Goal: Task Accomplishment & Management: Manage account settings

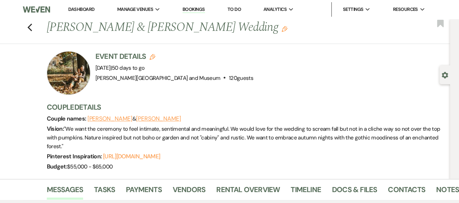
click at [81, 9] on link "Dashboard" at bounding box center [81, 9] width 26 height 6
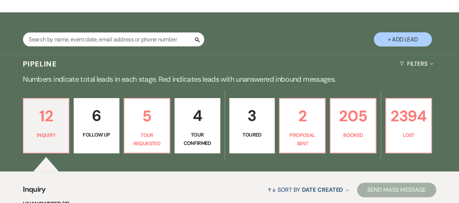
scroll to position [109, 0]
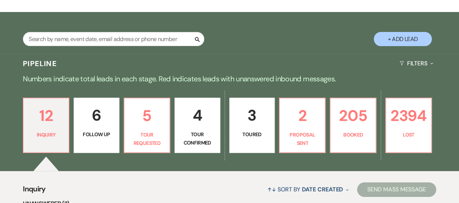
click at [122, 31] on div "Search + Add Lead" at bounding box center [229, 34] width 459 height 37
click at [121, 35] on input "text" at bounding box center [113, 39] width 181 height 14
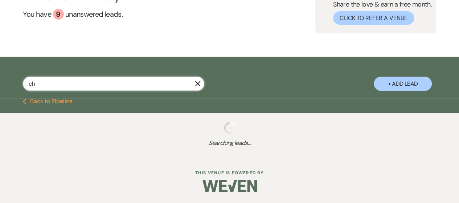
scroll to position [64, 0]
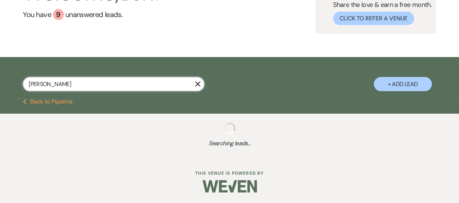
type input "[DEMOGRAPHIC_DATA]"
select select "2"
select select "4"
select select "8"
select select "5"
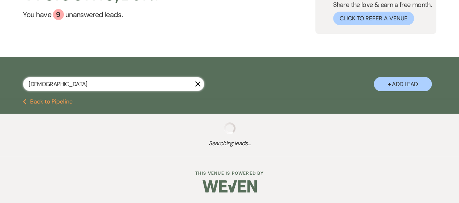
select select "8"
select select "5"
select select "8"
select select "10"
select select "8"
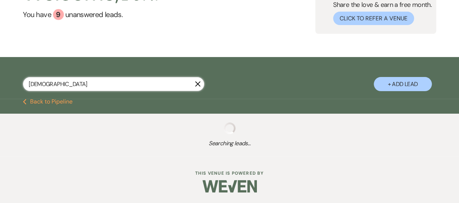
select select "5"
select select "8"
select select "6"
select select "8"
select select "1"
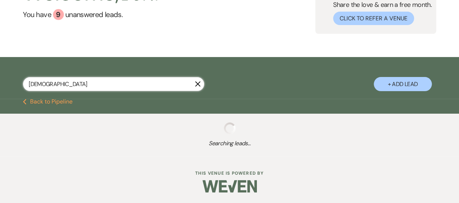
select select "8"
select select "5"
select select "8"
select select "1"
select select "8"
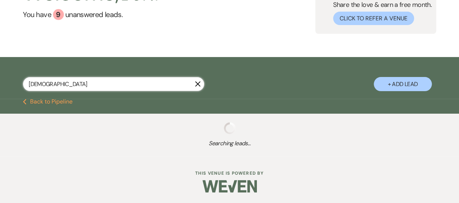
select select "5"
select select "8"
select select "5"
select select "8"
select select "10"
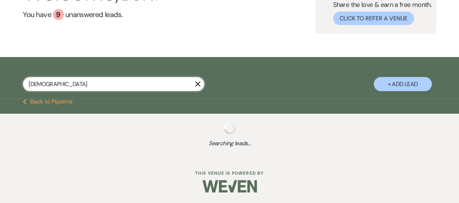
select select "8"
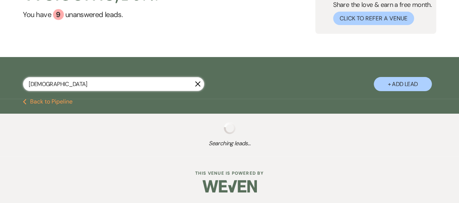
select select "8"
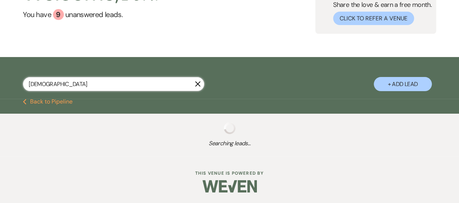
select select "8"
select select "2"
select select "8"
select select "2"
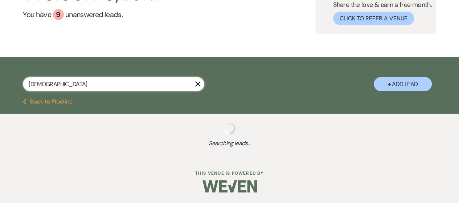
select select "8"
select select "2"
select select "8"
select select "2"
select select "8"
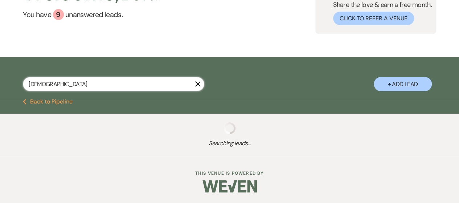
select select "2"
select select "8"
select select "2"
select select "8"
select select "2"
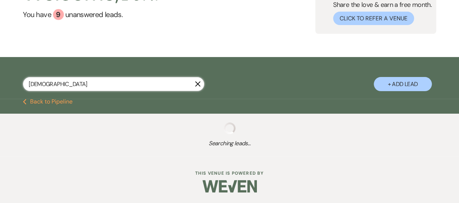
select select "8"
select select "2"
select select "8"
select select "2"
select select "8"
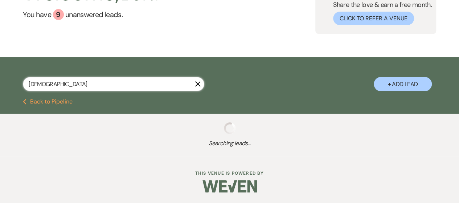
select select "2"
select select "8"
select select "2"
select select "8"
select select "2"
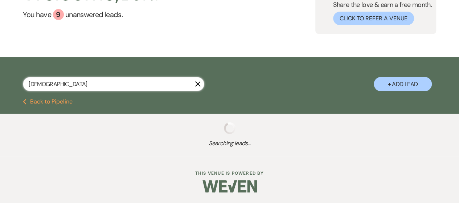
select select "8"
select select "2"
select select "8"
select select "2"
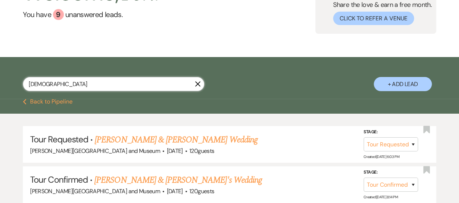
scroll to position [109, 0]
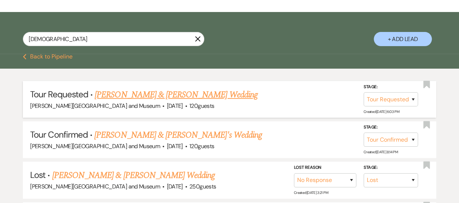
click at [130, 93] on link "[PERSON_NAME] & [PERSON_NAME] Wedding" at bounding box center [176, 94] width 163 height 13
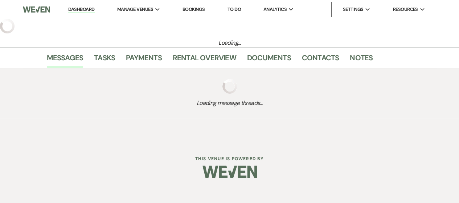
select select "2"
select select "1"
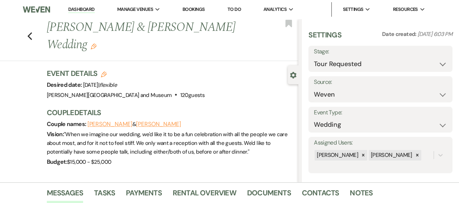
scroll to position [150, 0]
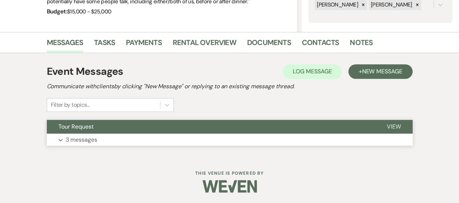
click at [122, 138] on button "Expand 3 messages" at bounding box center [230, 140] width 366 height 12
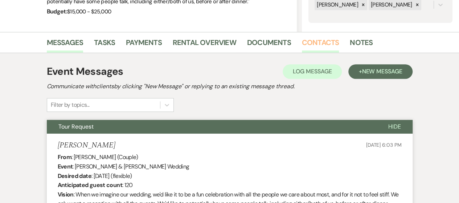
click at [318, 38] on link "Contacts" at bounding box center [320, 45] width 37 height 16
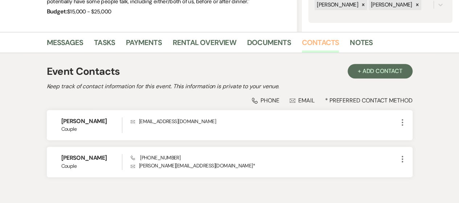
scroll to position [188, 0]
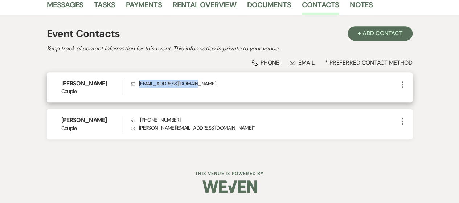
drag, startPoint x: 139, startPoint y: 82, endPoint x: 203, endPoint y: 86, distance: 63.6
click at [203, 86] on p "Envelope [EMAIL_ADDRESS][DOMAIN_NAME]" at bounding box center [264, 83] width 267 height 8
copy p "[EMAIL_ADDRESS][DOMAIN_NAME]"
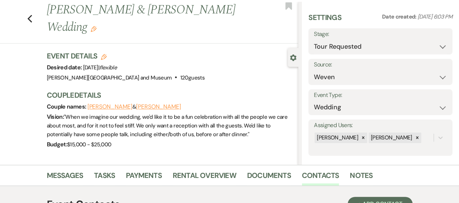
scroll to position [0, 0]
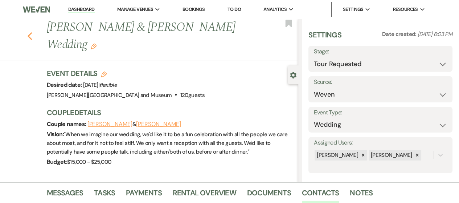
click at [32, 37] on use "button" at bounding box center [29, 36] width 5 height 8
select select "2"
select select "4"
select select "8"
select select "5"
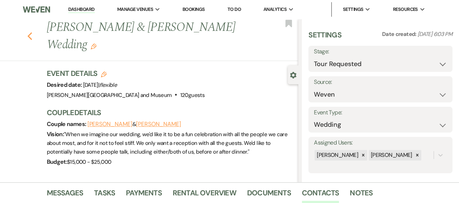
select select "8"
select select "5"
select select "8"
select select "10"
select select "8"
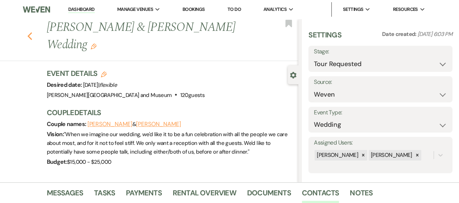
select select "5"
select select "8"
select select "6"
select select "8"
select select "1"
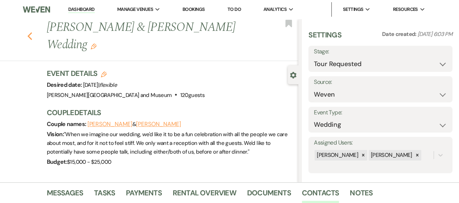
select select "8"
select select "5"
select select "8"
select select "1"
select select "8"
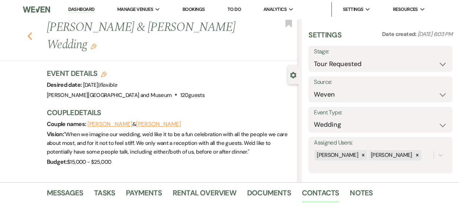
select select "5"
select select "8"
select select "5"
select select "8"
select select "10"
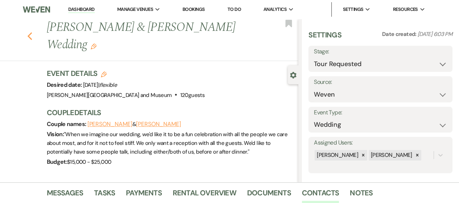
select select "8"
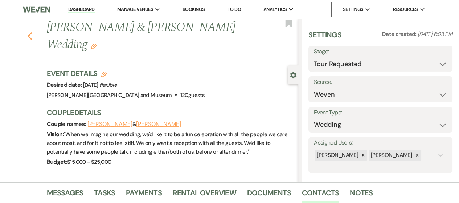
select select "8"
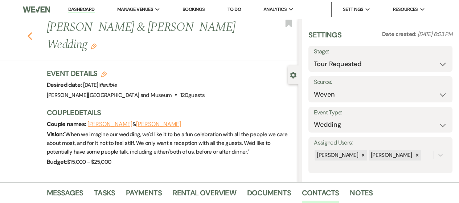
select select "8"
select select "2"
select select "8"
select select "2"
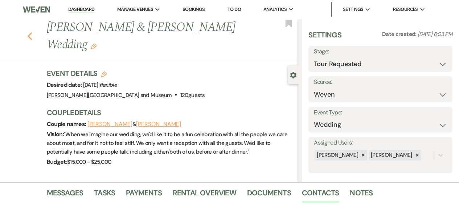
select select "8"
select select "2"
select select "8"
select select "2"
select select "8"
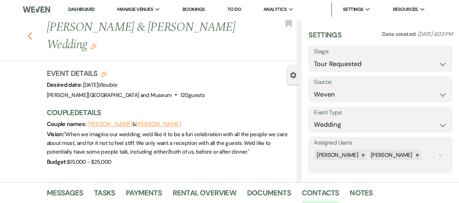
select select "2"
select select "8"
select select "2"
select select "8"
select select "2"
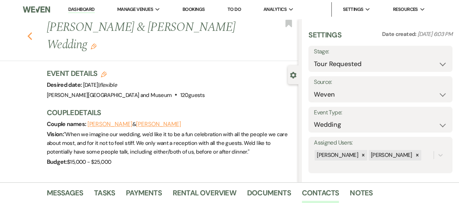
select select "8"
select select "2"
select select "8"
select select "2"
select select "8"
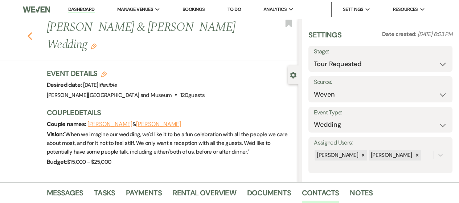
select select "2"
select select "8"
select select "2"
select select "8"
select select "2"
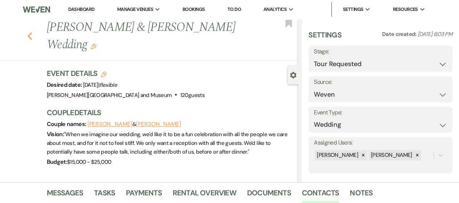
select select "8"
select select "2"
select select "8"
select select "2"
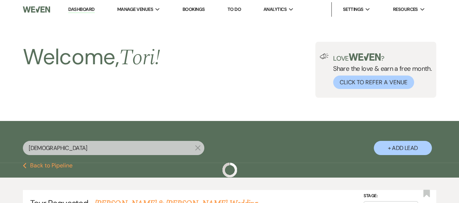
scroll to position [109, 0]
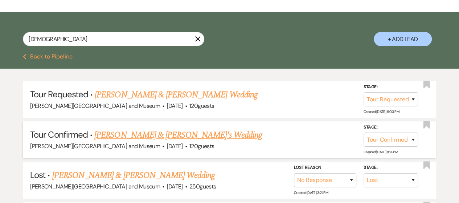
click at [169, 135] on link "[PERSON_NAME] & [PERSON_NAME]'s Wedding" at bounding box center [178, 134] width 168 height 13
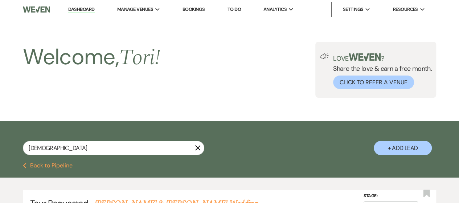
select select "4"
select select "5"
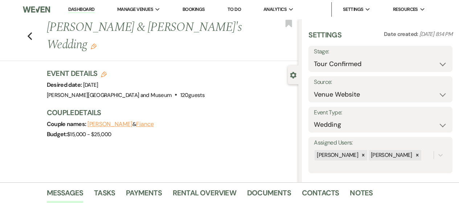
scroll to position [145, 0]
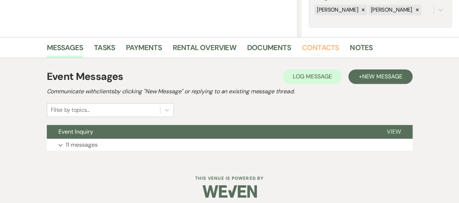
click at [304, 51] on link "Contacts" at bounding box center [320, 50] width 37 height 16
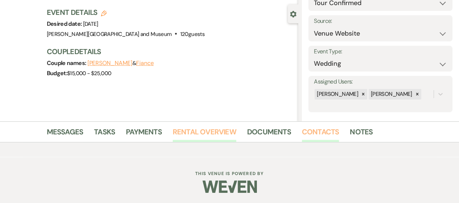
scroll to position [145, 0]
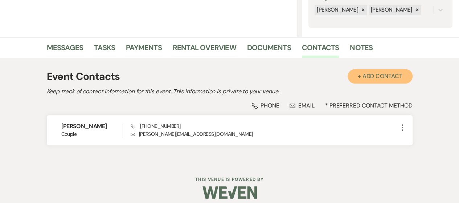
click at [377, 79] on button "+ Add Contact" at bounding box center [380, 76] width 65 height 15
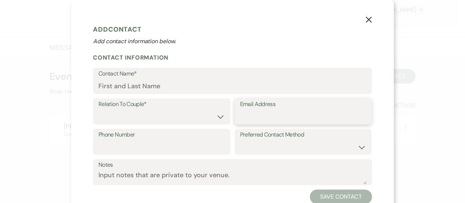
click at [255, 117] on input "Email Address" at bounding box center [303, 117] width 126 height 14
paste input "[EMAIL_ADDRESS][DOMAIN_NAME]"
type input "[EMAIL_ADDRESS][DOMAIN_NAME]"
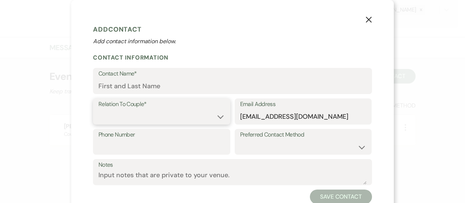
click at [137, 112] on select "Couple Planner Parent of Couple Family Member Friend Other" at bounding box center [161, 117] width 126 height 14
select select "1"
click at [98, 110] on select "Couple Planner Parent of Couple Family Member Friend Other" at bounding box center [161, 117] width 126 height 14
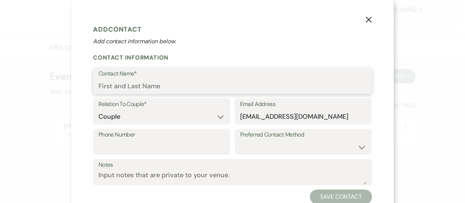
click at [136, 84] on input "Contact Name*" at bounding box center [232, 86] width 268 height 14
type input "[PERSON_NAME]"
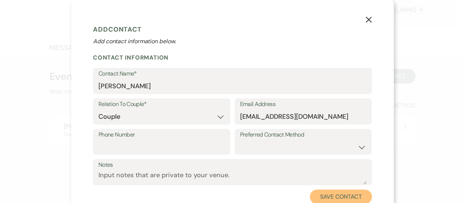
click at [320, 190] on button "Save Contact" at bounding box center [341, 196] width 62 height 15
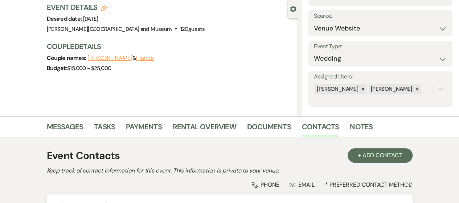
scroll to position [0, 0]
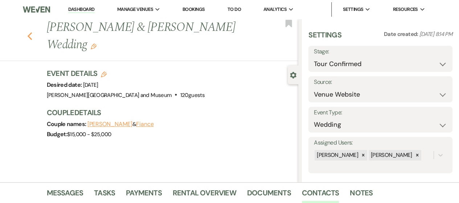
click at [31, 37] on icon "Previous" at bounding box center [29, 36] width 5 height 9
select select "2"
select select "4"
select select "8"
select select "5"
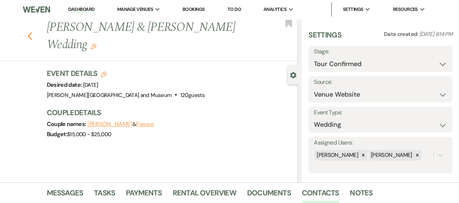
select select "8"
select select "5"
select select "8"
select select "10"
select select "8"
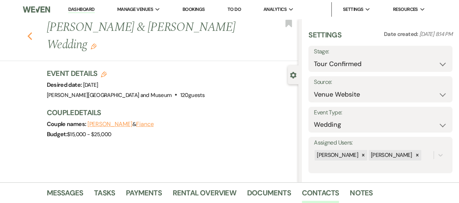
select select "5"
select select "8"
select select "6"
select select "8"
select select "1"
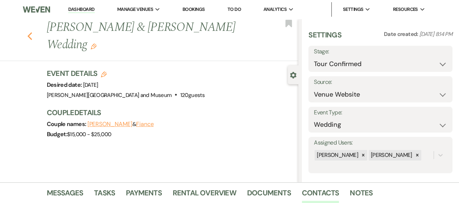
select select "8"
select select "5"
select select "8"
select select "1"
select select "8"
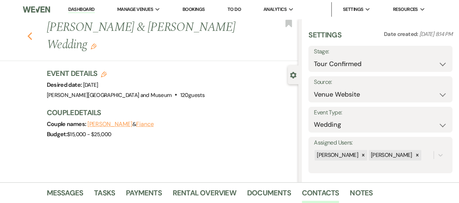
select select "5"
select select "8"
select select "5"
select select "8"
select select "10"
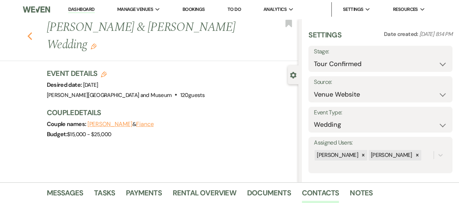
select select "8"
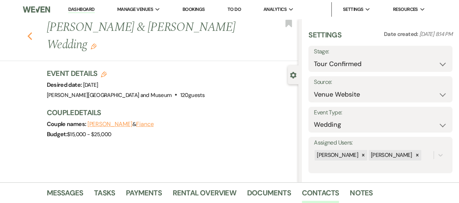
select select "8"
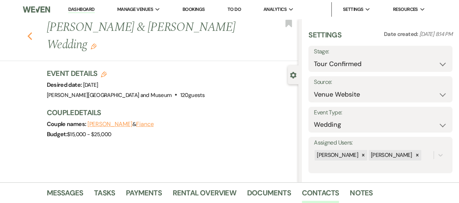
select select "8"
select select "2"
select select "8"
select select "2"
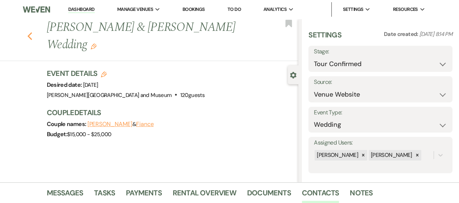
select select "8"
select select "2"
select select "8"
select select "2"
select select "8"
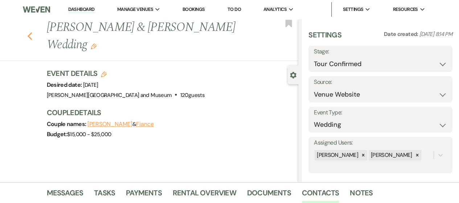
select select "2"
select select "8"
select select "2"
select select "8"
select select "2"
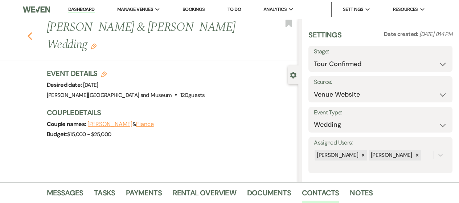
select select "8"
select select "2"
select select "8"
select select "2"
select select "8"
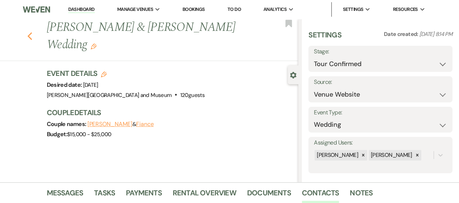
select select "2"
select select "8"
select select "2"
select select "8"
select select "2"
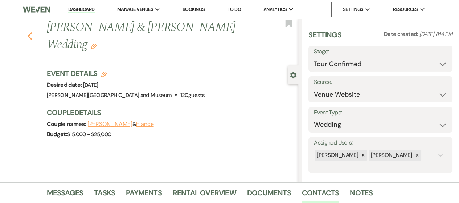
select select "8"
select select "2"
select select "8"
select select "2"
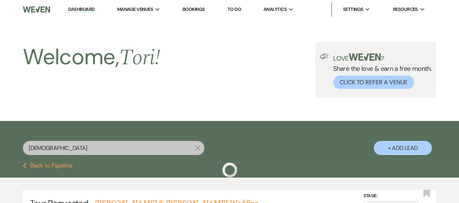
scroll to position [109, 0]
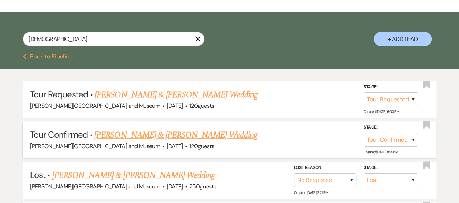
click at [163, 135] on link "[PERSON_NAME] & [PERSON_NAME] Wedding" at bounding box center [175, 134] width 163 height 13
select select "4"
select select "5"
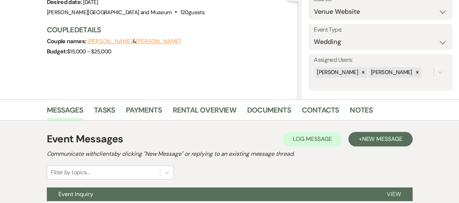
scroll to position [150, 0]
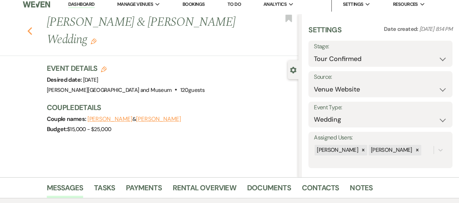
click at [33, 33] on icon "Previous" at bounding box center [29, 31] width 5 height 9
select select "2"
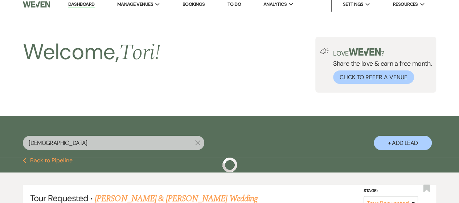
scroll to position [109, 0]
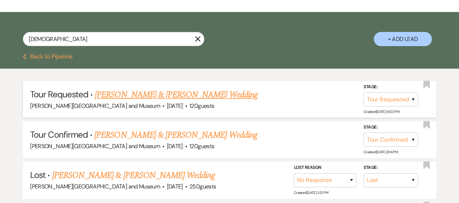
click at [179, 97] on link "[PERSON_NAME] & [PERSON_NAME] Wedding" at bounding box center [176, 94] width 163 height 13
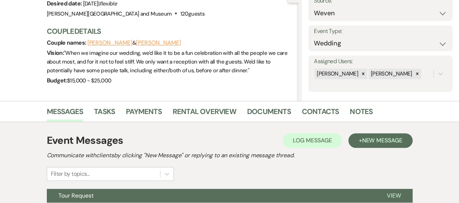
scroll to position [7, 0]
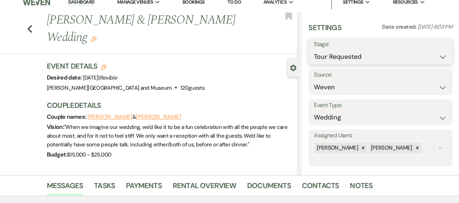
click at [344, 53] on select "Inquiry Follow Up Tour Requested Tour Confirmed Toured Proposal Sent Booked Lost" at bounding box center [380, 57] width 133 height 14
click at [314, 50] on select "Inquiry Follow Up Tour Requested Tour Confirmed Toured Proposal Sent Booked Lost" at bounding box center [380, 57] width 133 height 14
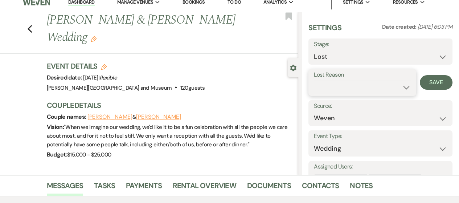
click at [349, 85] on select "Booked Elsewhere Budget Date Unavailable No Response Not a Good Match Capacity …" at bounding box center [362, 87] width 97 height 14
click at [314, 80] on select "Booked Elsewhere Budget Date Unavailable No Response Not a Good Match Capacity …" at bounding box center [362, 87] width 97 height 14
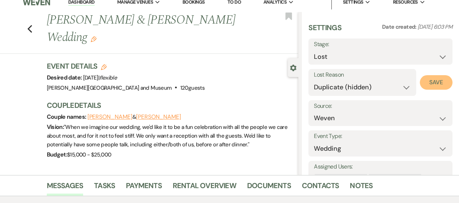
click at [427, 76] on button "Save" at bounding box center [436, 82] width 33 height 15
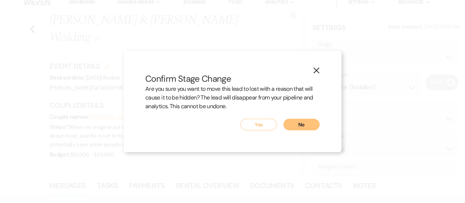
click at [270, 123] on button "Yes" at bounding box center [258, 125] width 36 height 12
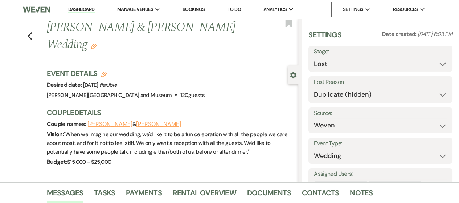
scroll to position [0, 0]
click at [32, 37] on use "button" at bounding box center [29, 36] width 5 height 8
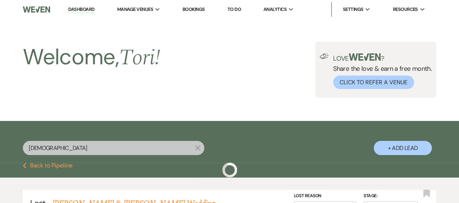
scroll to position [109, 0]
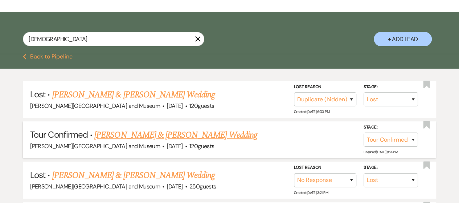
click at [167, 142] on span "[DATE]" at bounding box center [175, 146] width 16 height 8
click at [146, 132] on link "[PERSON_NAME] & [PERSON_NAME] Wedding" at bounding box center [175, 134] width 163 height 13
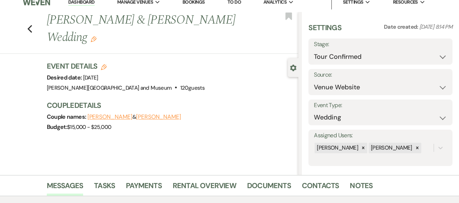
scroll to position [150, 0]
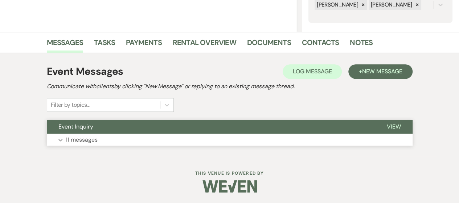
click at [95, 137] on p "11 messages" at bounding box center [82, 139] width 32 height 9
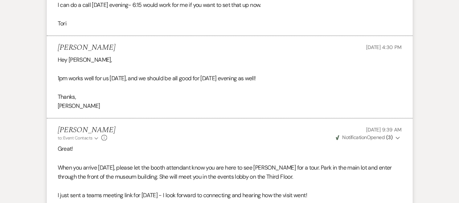
scroll to position [1415, 0]
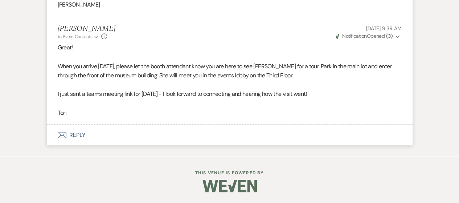
drag, startPoint x: 74, startPoint y: 136, endPoint x: 78, endPoint y: 136, distance: 4.4
click at [74, 136] on button "Envelope Reply" at bounding box center [230, 135] width 366 height 20
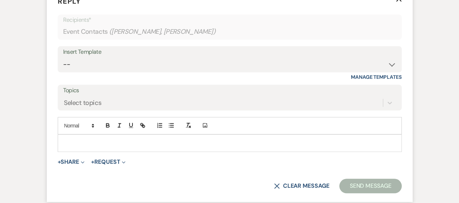
scroll to position [1655, 0]
click at [95, 147] on p at bounding box center [230, 143] width 332 height 8
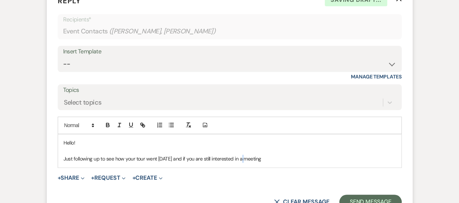
drag, startPoint x: 245, startPoint y: 169, endPoint x: 251, endPoint y: 169, distance: 5.8
click at [247, 163] on p "Just following up to see how your tour went [DATE] and if you are still interes…" at bounding box center [230, 159] width 332 height 8
click at [250, 163] on p "Just following up to see how your tour went [DATE] and if you are still interes…" at bounding box center [230, 159] width 332 height 8
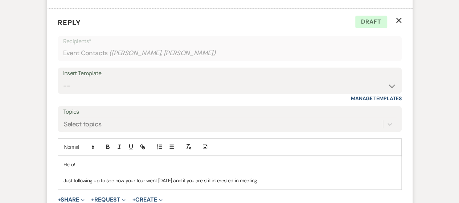
scroll to position [1691, 0]
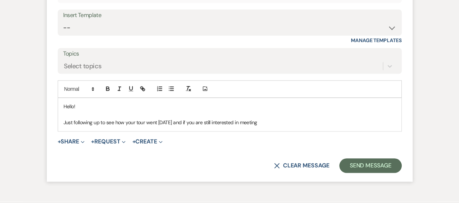
click at [289, 126] on p "Just following up to see how your tour went [DATE] and if you are still interes…" at bounding box center [230, 122] width 332 height 8
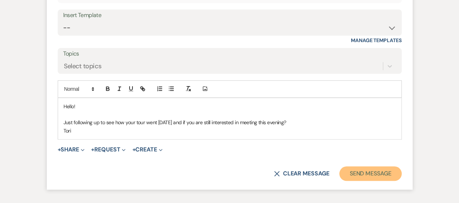
click at [358, 176] on button "Send Message" at bounding box center [370, 173] width 62 height 15
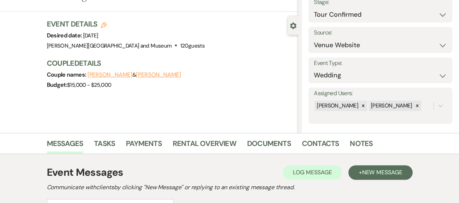
scroll to position [0, 0]
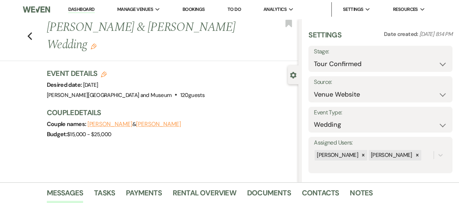
click at [81, 8] on link "Dashboard" at bounding box center [81, 9] width 26 height 7
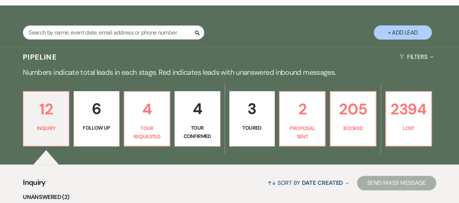
scroll to position [254, 0]
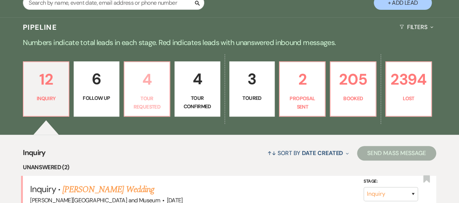
click at [149, 99] on p "Tour Requested" at bounding box center [147, 102] width 36 height 16
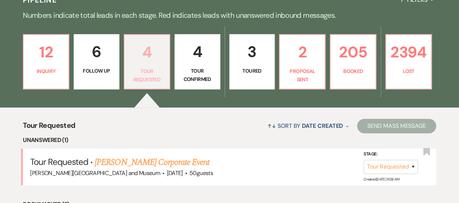
scroll to position [218, 0]
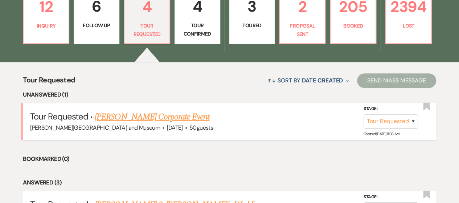
click at [144, 117] on link "[PERSON_NAME] Corporate Event" at bounding box center [152, 116] width 115 height 13
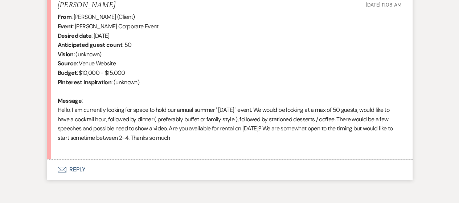
scroll to position [324, 0]
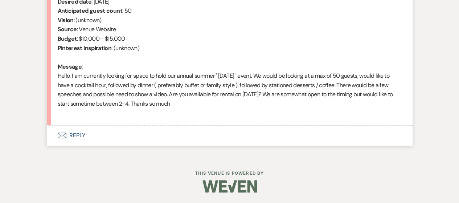
click at [84, 135] on button "Envelope Reply" at bounding box center [230, 135] width 366 height 20
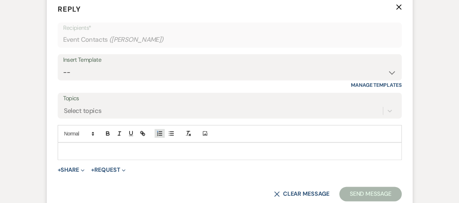
scroll to position [455, 0]
click at [146, 74] on select "-- Weven Planning Portal Introduction (Booked Events) Checking In Planning Foll…" at bounding box center [229, 72] width 333 height 14
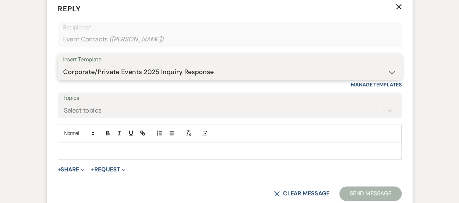
click at [63, 65] on select "-- Weven Planning Portal Introduction (Booked Events) Checking In Planning Foll…" at bounding box center [229, 72] width 333 height 14
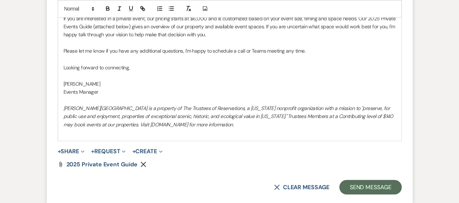
scroll to position [673, 0]
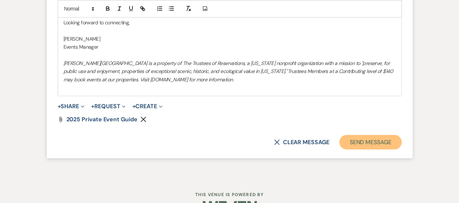
click at [343, 141] on button "Send Message" at bounding box center [370, 142] width 62 height 15
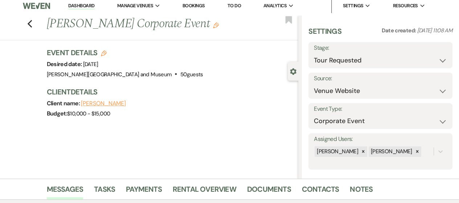
scroll to position [0, 0]
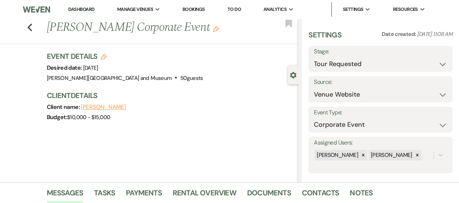
click at [81, 10] on link "Dashboard" at bounding box center [81, 9] width 26 height 7
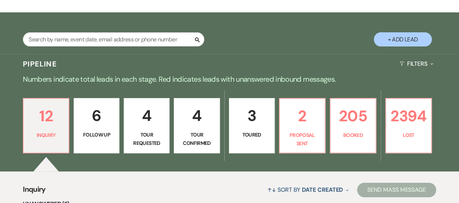
scroll to position [109, 0]
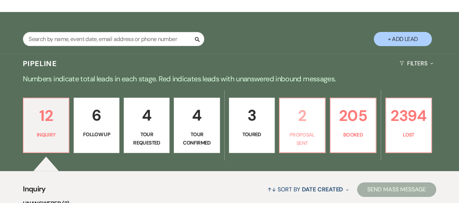
click at [290, 113] on p "2" at bounding box center [302, 115] width 36 height 24
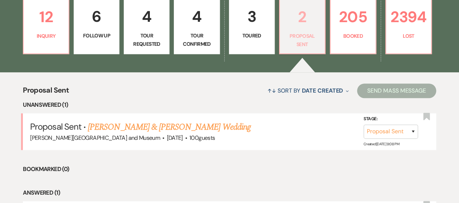
scroll to position [218, 0]
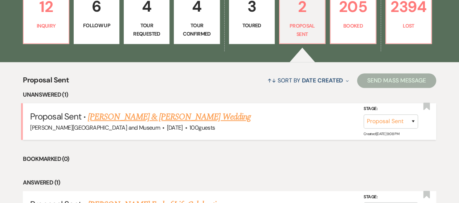
click at [221, 115] on link "[PERSON_NAME] & [PERSON_NAME] Wedding" at bounding box center [169, 116] width 163 height 13
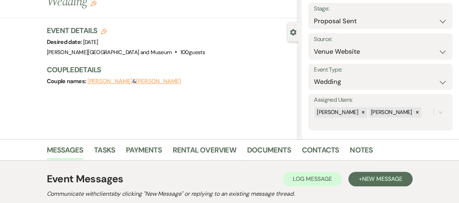
scroll to position [75, 0]
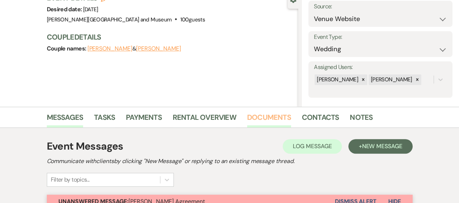
click at [258, 117] on link "Documents" at bounding box center [269, 119] width 44 height 16
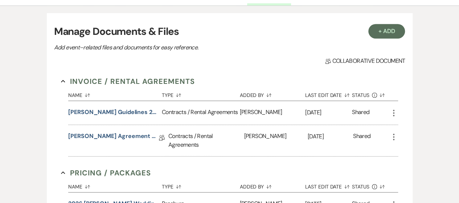
scroll to position [221, 0]
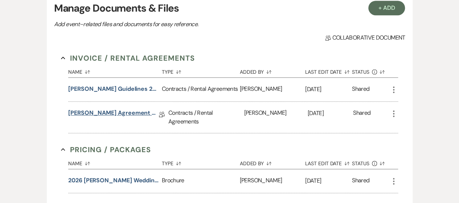
click at [134, 113] on link "[PERSON_NAME] Agreement ~ Boorstin/[PERSON_NAME] Wedding [DATE]" at bounding box center [113, 114] width 91 height 11
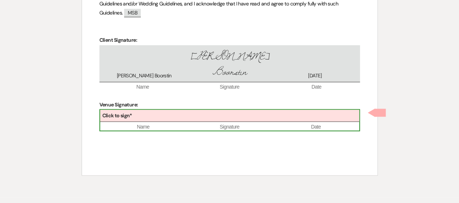
scroll to position [594, 0]
click at [155, 110] on div "Click to sign*" at bounding box center [229, 116] width 259 height 12
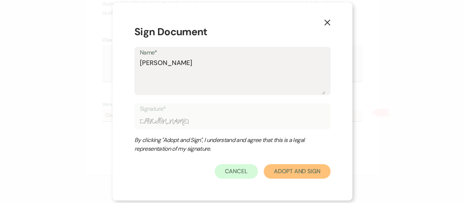
drag, startPoint x: 310, startPoint y: 178, endPoint x: 309, endPoint y: 174, distance: 4.1
click at [310, 178] on button "Adopt And Sign" at bounding box center [296, 171] width 67 height 15
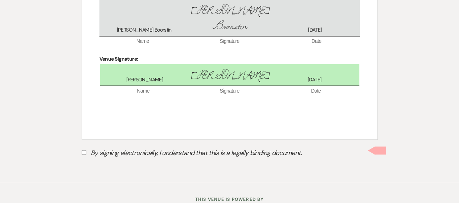
scroll to position [654, 0]
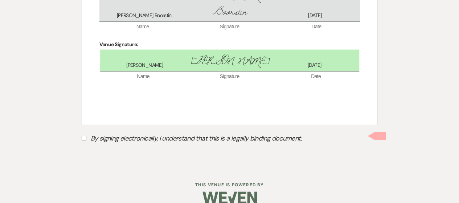
click at [86, 132] on label "By signing electronically, I understand that this is a legally binding document." at bounding box center [230, 139] width 296 height 14
click at [86, 135] on input "By signing electronically, I understand that this is a legally binding document." at bounding box center [84, 137] width 5 height 5
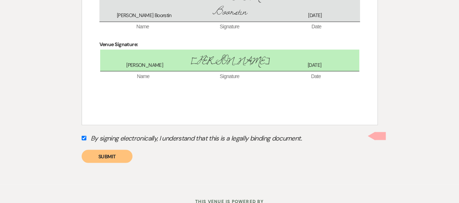
click at [103, 150] on button "Submit" at bounding box center [107, 156] width 51 height 13
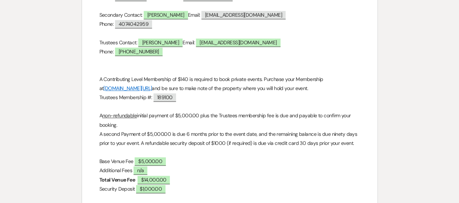
scroll to position [0, 0]
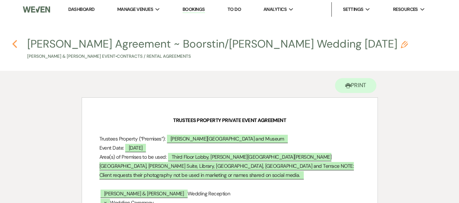
click at [16, 46] on use "button" at bounding box center [14, 44] width 5 height 8
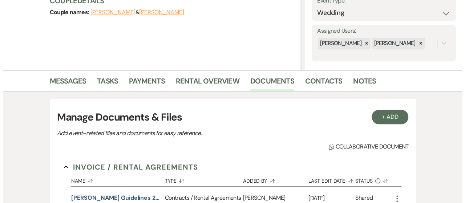
scroll to position [3, 0]
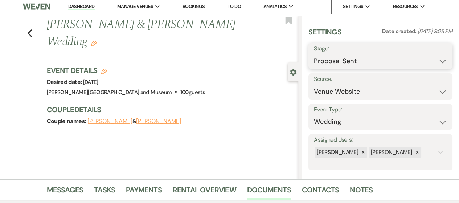
click at [340, 59] on select "Inquiry Follow Up Tour Requested Tour Confirmed Toured Proposal Sent Booked Lost" at bounding box center [380, 61] width 133 height 14
click at [345, 63] on select "Inquiry Follow Up Tour Requested Tour Confirmed Toured Proposal Sent Booked Lost" at bounding box center [380, 61] width 133 height 14
click at [314, 54] on select "Inquiry Follow Up Tour Requested Tour Confirmed Toured Proposal Sent Booked Lost" at bounding box center [380, 61] width 133 height 14
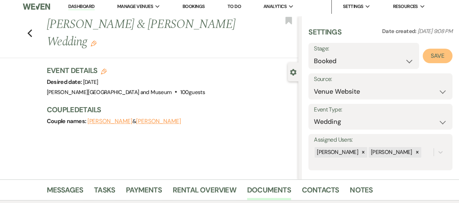
click at [427, 59] on button "Save" at bounding box center [438, 56] width 30 height 15
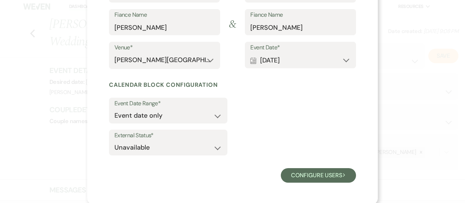
scroll to position [117, 0]
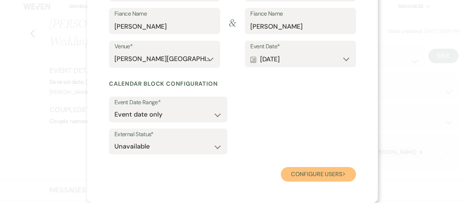
click at [312, 173] on button "Configure users Next" at bounding box center [318, 174] width 75 height 15
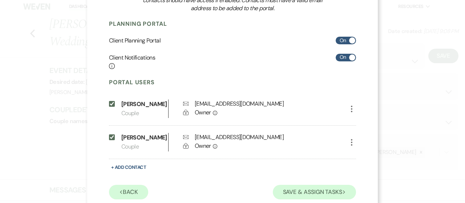
scroll to position [141, 0]
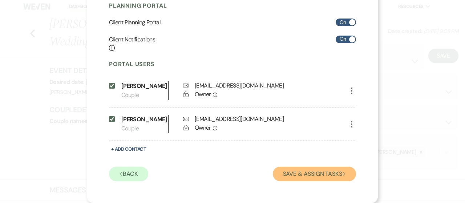
click at [306, 175] on button "Save & Assign Tasks Next" at bounding box center [314, 174] width 83 height 15
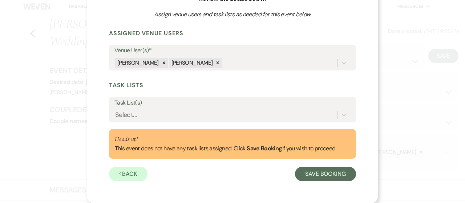
scroll to position [82, 0]
click at [309, 172] on button "Save Booking" at bounding box center [325, 174] width 61 height 15
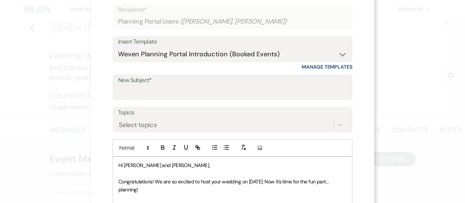
scroll to position [22, 0]
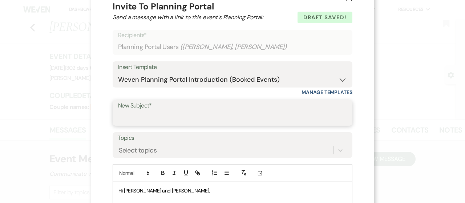
click at [162, 114] on input "New Subject*" at bounding box center [232, 118] width 229 height 14
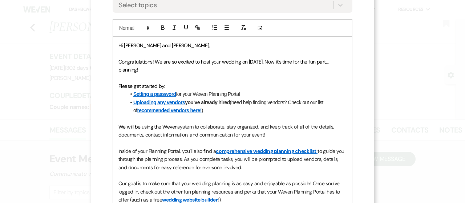
scroll to position [203, 0]
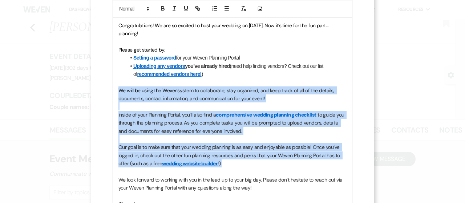
drag, startPoint x: 118, startPoint y: 90, endPoint x: 246, endPoint y: 167, distance: 148.8
click at [245, 167] on div "Hi [PERSON_NAME] and [PERSON_NAME], Congratulations! We are so excited to host …" at bounding box center [232, 111] width 239 height 220
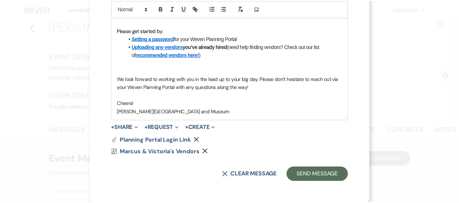
scroll to position [223, 0]
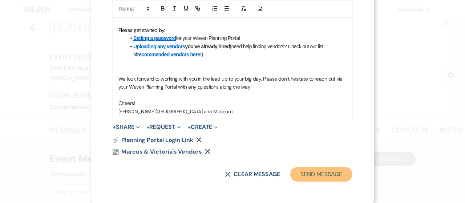
click at [315, 172] on button "Send Message" at bounding box center [321, 174] width 62 height 15
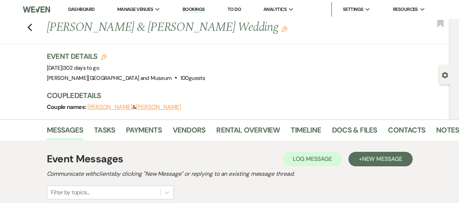
click at [82, 9] on link "Dashboard" at bounding box center [81, 9] width 26 height 6
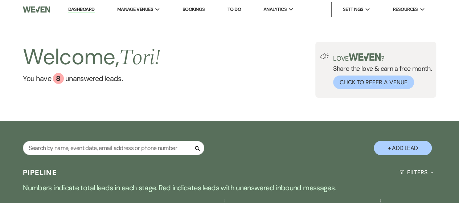
scroll to position [109, 0]
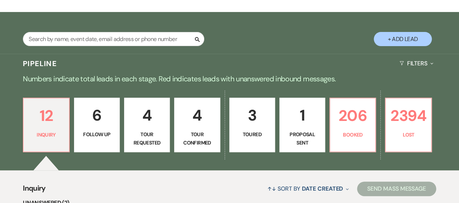
click at [204, 141] on p "Tour Confirmed" at bounding box center [197, 138] width 36 height 16
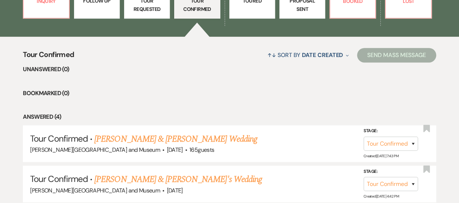
scroll to position [218, 0]
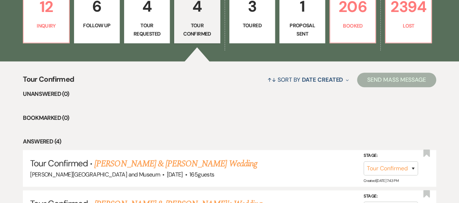
click at [146, 35] on p "Tour Requested" at bounding box center [147, 29] width 36 height 16
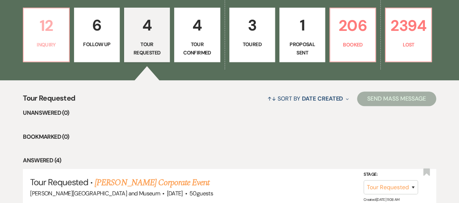
click at [56, 37] on p "12" at bounding box center [46, 25] width 36 height 24
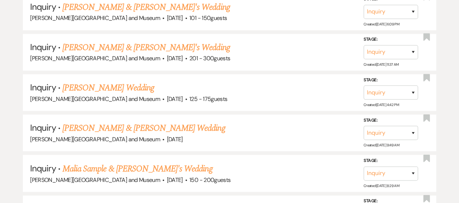
scroll to position [526, 0]
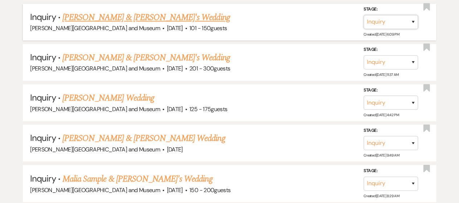
click at [397, 24] on select "Inquiry Follow Up Tour Requested Tour Confirmed Toured Proposal Sent Booked Lost" at bounding box center [391, 22] width 54 height 14
click at [364, 15] on select "Inquiry Follow Up Tour Requested Tour Confirmed Toured Proposal Sent Booked Lost" at bounding box center [391, 22] width 54 height 14
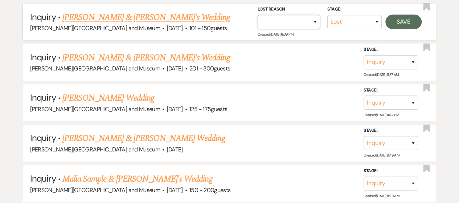
click at [306, 21] on select "Booked Elsewhere Budget Date Unavailable No Response Not a Good Match Capacity …" at bounding box center [289, 22] width 62 height 14
click at [258, 15] on select "Booked Elsewhere Budget Date Unavailable No Response Not a Good Match Capacity …" at bounding box center [289, 22] width 62 height 14
click at [410, 23] on button "Save" at bounding box center [403, 22] width 36 height 15
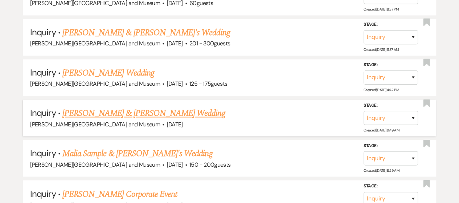
scroll to position [522, 0]
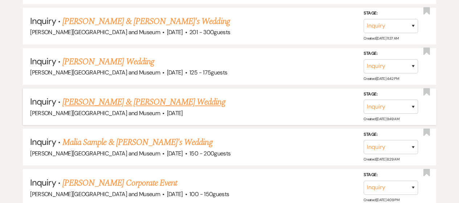
click at [135, 95] on link "[PERSON_NAME] & [PERSON_NAME] Wedding" at bounding box center [143, 101] width 163 height 13
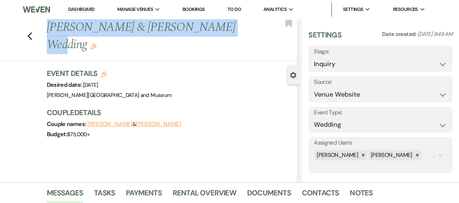
drag, startPoint x: 53, startPoint y: 27, endPoint x: 200, endPoint y: 31, distance: 147.8
click at [200, 31] on h1 "[PERSON_NAME] & [PERSON_NAME] Wedding Edit" at bounding box center [146, 36] width 199 height 34
copy h1 "[PERSON_NAME] & [PERSON_NAME]"
click at [81, 9] on link "Dashboard" at bounding box center [81, 9] width 26 height 7
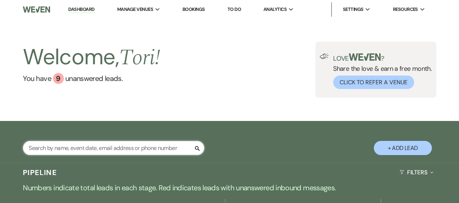
drag, startPoint x: 84, startPoint y: 147, endPoint x: 81, endPoint y: 143, distance: 5.2
click at [84, 146] on input "text" at bounding box center [113, 148] width 181 height 14
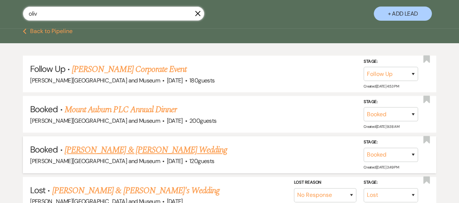
scroll to position [145, 0]
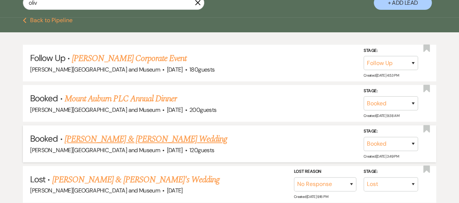
click at [91, 135] on link "[PERSON_NAME] & [PERSON_NAME] Wedding" at bounding box center [146, 138] width 163 height 13
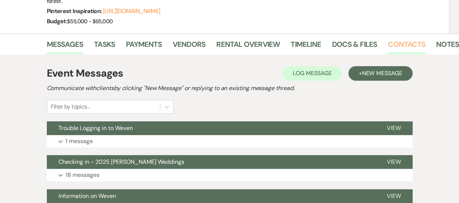
click at [413, 43] on link "Contacts" at bounding box center [406, 46] width 37 height 16
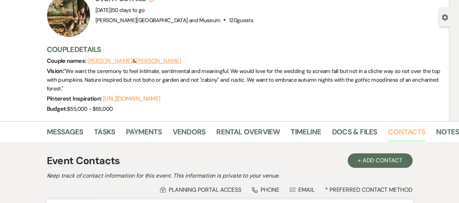
scroll to position [145, 0]
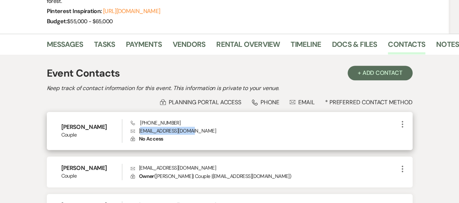
drag, startPoint x: 140, startPoint y: 131, endPoint x: 161, endPoint y: 128, distance: 20.5
click at [196, 131] on p "Envelope [EMAIL_ADDRESS][DOMAIN_NAME]" at bounding box center [264, 131] width 267 height 8
click at [156, 127] on p "Envelope [EMAIL_ADDRESS][DOMAIN_NAME]" at bounding box center [264, 131] width 267 height 8
click at [139, 129] on p "Envelope [EMAIL_ADDRESS][DOMAIN_NAME]" at bounding box center [264, 131] width 267 height 8
drag, startPoint x: 139, startPoint y: 130, endPoint x: 177, endPoint y: 128, distance: 38.9
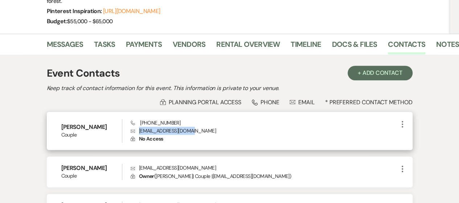
click at [198, 132] on p "Envelope [EMAIL_ADDRESS][DOMAIN_NAME]" at bounding box center [264, 131] width 267 height 8
copy p "[EMAIL_ADDRESS][DOMAIN_NAME]"
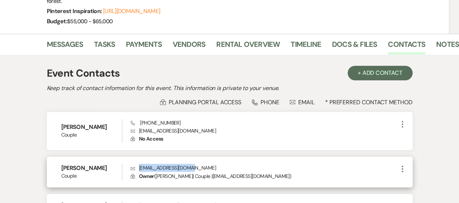
drag, startPoint x: 139, startPoint y: 167, endPoint x: 200, endPoint y: 169, distance: 61.0
click at [200, 169] on p "Envelope [EMAIL_ADDRESS][DOMAIN_NAME]" at bounding box center [264, 168] width 267 height 8
copy p "[EMAIL_ADDRESS][DOMAIN_NAME]"
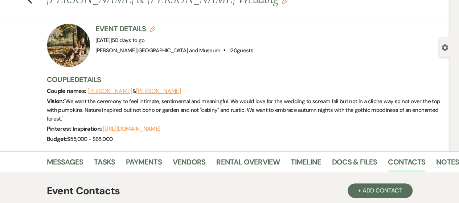
scroll to position [0, 0]
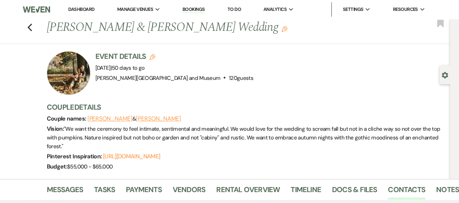
click at [79, 11] on link "Dashboard" at bounding box center [81, 9] width 26 height 6
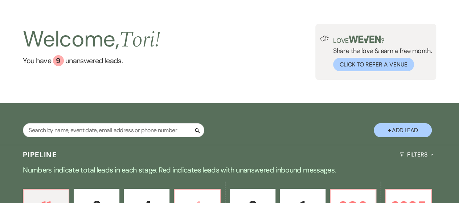
scroll to position [145, 0]
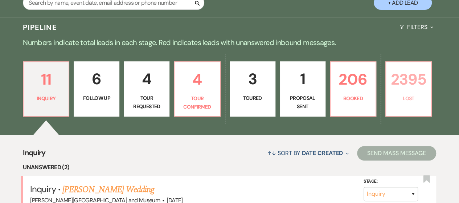
click at [402, 92] on link "2395 Lost" at bounding box center [408, 88] width 46 height 55
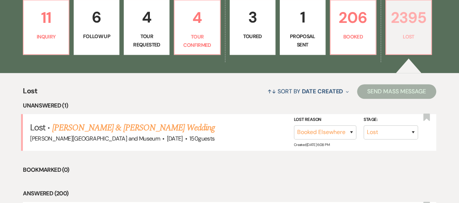
scroll to position [218, 0]
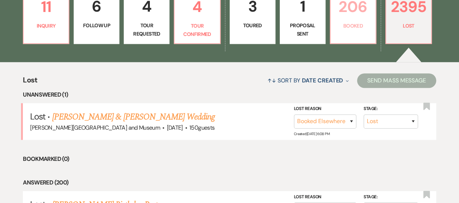
click at [345, 24] on p "Booked" at bounding box center [353, 26] width 36 height 8
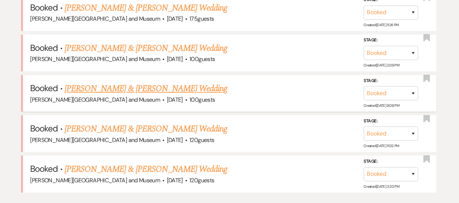
scroll to position [399, 0]
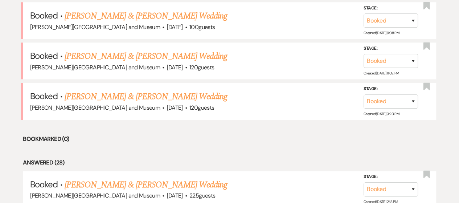
click at [142, 97] on link "[PERSON_NAME] & [PERSON_NAME] Wedding" at bounding box center [146, 96] width 163 height 13
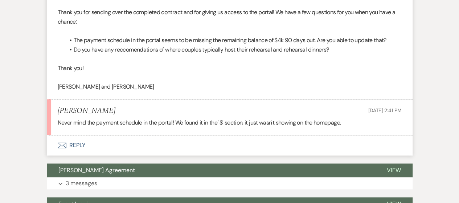
scroll to position [434, 0]
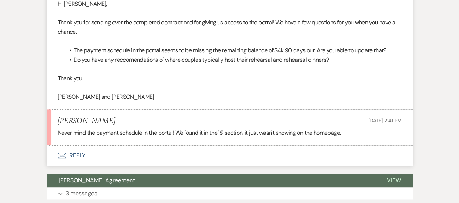
click at [79, 152] on button "Envelope Reply" at bounding box center [230, 155] width 366 height 20
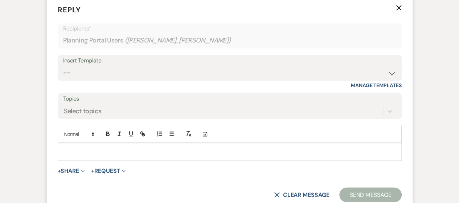
scroll to position [584, 0]
drag, startPoint x: 92, startPoint y: 162, endPoint x: 93, endPoint y: 157, distance: 5.2
click at [93, 160] on form "Reply X Recipients* Planning Portal Users ( [PERSON_NAME], [PERSON_NAME] ) Inse…" at bounding box center [230, 102] width 366 height 215
click at [93, 156] on div at bounding box center [229, 150] width 343 height 17
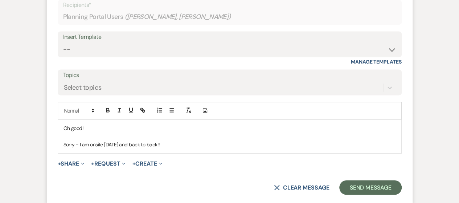
scroll to position [657, 0]
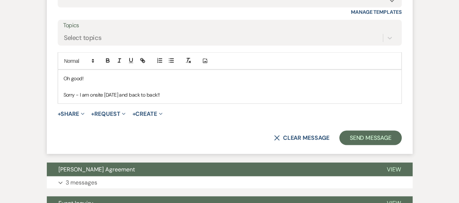
click at [115, 82] on p at bounding box center [230, 86] width 332 height 8
click at [114, 76] on p "Oh good!" at bounding box center [230, 78] width 332 height 8
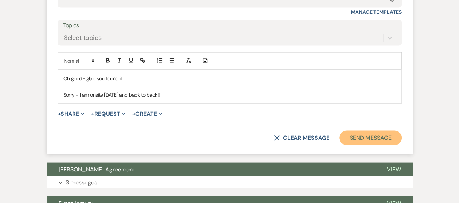
click at [349, 136] on button "Send Message" at bounding box center [370, 137] width 62 height 15
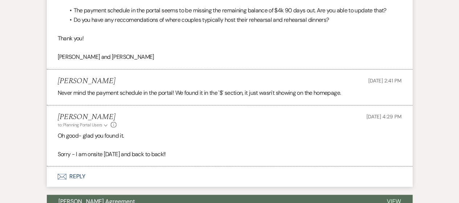
scroll to position [473, 0]
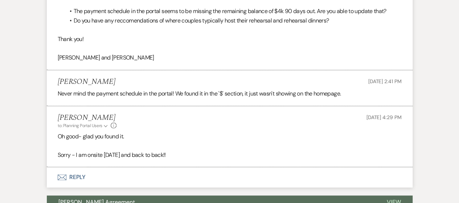
click at [81, 176] on button "Envelope Reply" at bounding box center [230, 177] width 366 height 20
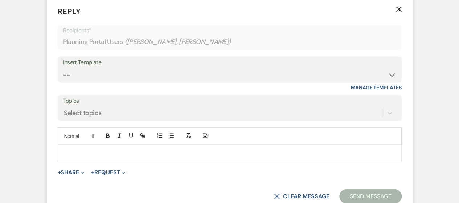
scroll to position [645, 0]
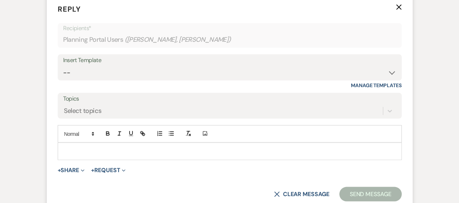
drag, startPoint x: 91, startPoint y: 152, endPoint x: 87, endPoint y: 152, distance: 4.4
click at [91, 152] on p at bounding box center [230, 151] width 332 height 8
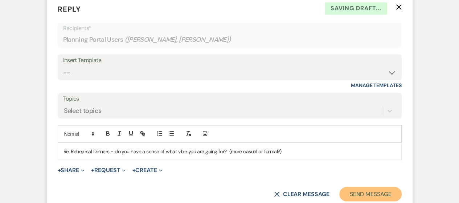
click at [369, 187] on button "Send Message" at bounding box center [370, 194] width 62 height 15
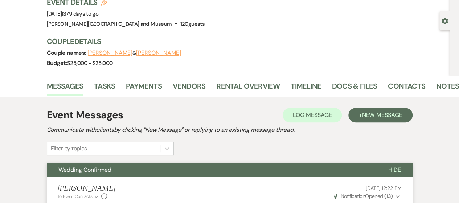
scroll to position [0, 0]
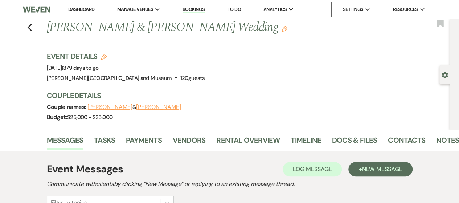
click at [79, 10] on link "Dashboard" at bounding box center [81, 9] width 26 height 6
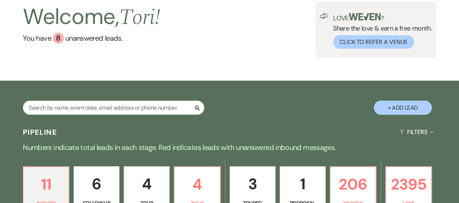
scroll to position [73, 0]
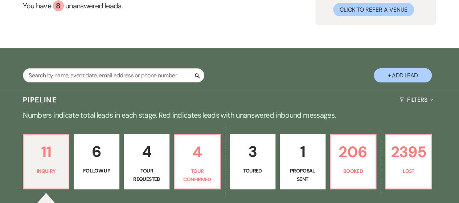
click at [326, 152] on div "11 Inquiry 6 Follow Up 4 Tour Requested 4 Tour Confirmed 3 Toured 1 Proposal Se…" at bounding box center [229, 166] width 459 height 82
click at [351, 156] on p "206" at bounding box center [353, 152] width 36 height 24
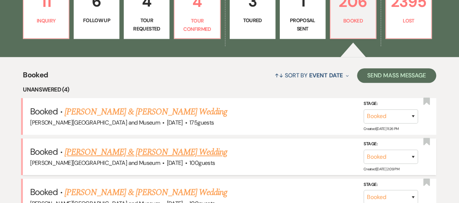
scroll to position [254, 0]
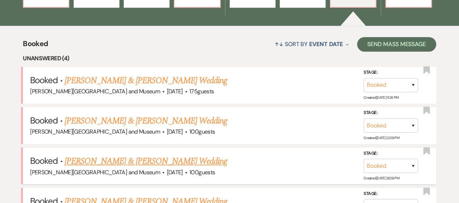
click at [123, 160] on link "[PERSON_NAME] & [PERSON_NAME] Wedding" at bounding box center [146, 161] width 163 height 13
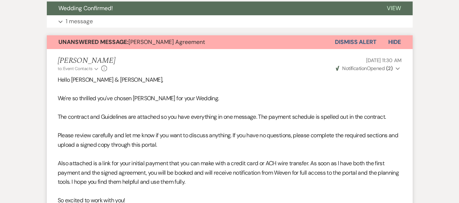
scroll to position [203, 0]
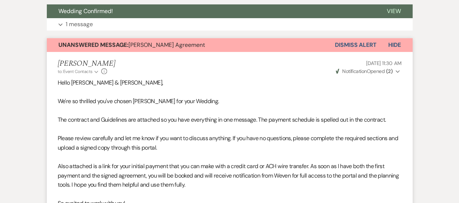
click at [373, 38] on button "Dismiss Alert" at bounding box center [356, 45] width 42 height 14
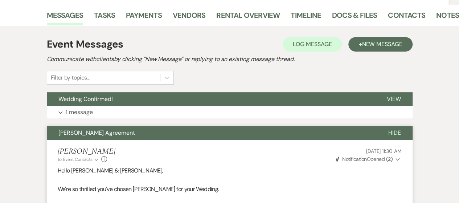
scroll to position [0, 0]
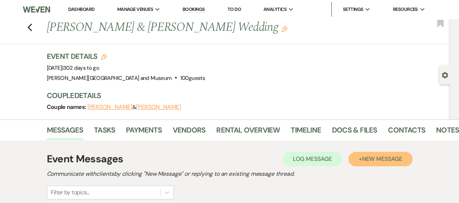
click at [372, 162] on button "+ New Message" at bounding box center [380, 159] width 64 height 15
click at [363, 159] on span "New Message" at bounding box center [382, 159] width 40 height 8
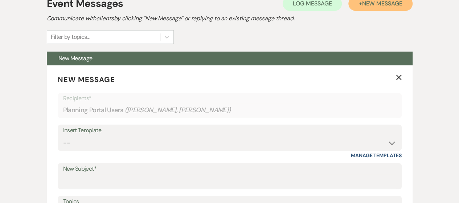
scroll to position [73, 0]
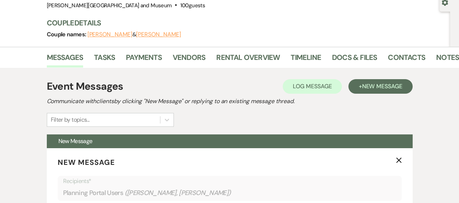
click at [397, 159] on icon "X" at bounding box center [399, 160] width 6 height 6
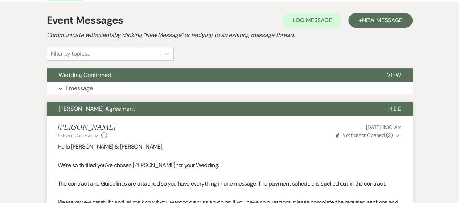
scroll to position [218, 0]
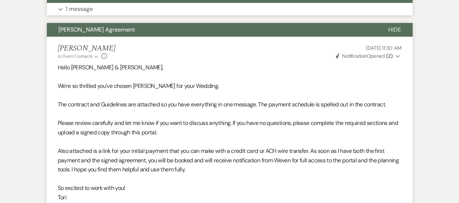
click at [78, 11] on p "1 message" at bounding box center [79, 8] width 27 height 9
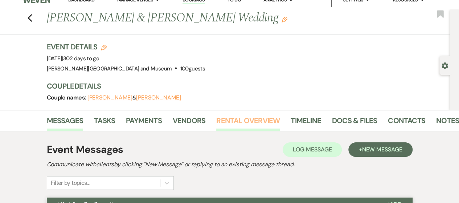
scroll to position [0, 0]
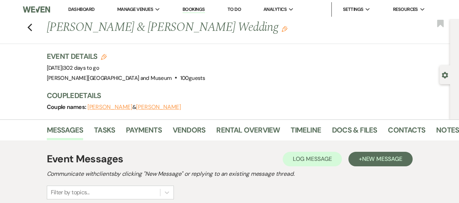
click at [81, 8] on link "Dashboard" at bounding box center [81, 9] width 26 height 6
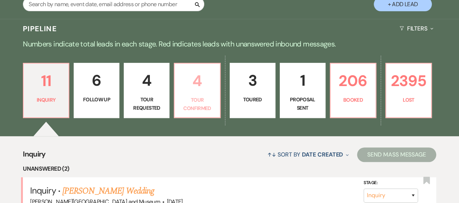
scroll to position [145, 0]
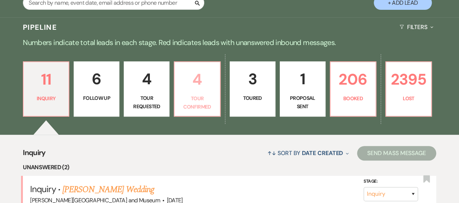
click at [209, 103] on p "Tour Confirmed" at bounding box center [197, 102] width 36 height 16
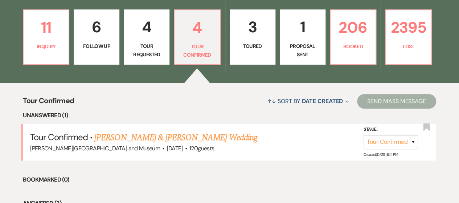
scroll to position [145, 0]
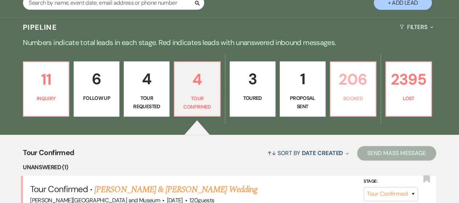
click at [354, 95] on p "Booked" at bounding box center [353, 98] width 36 height 8
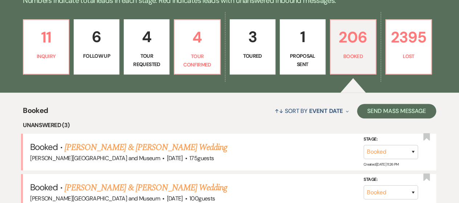
scroll to position [254, 0]
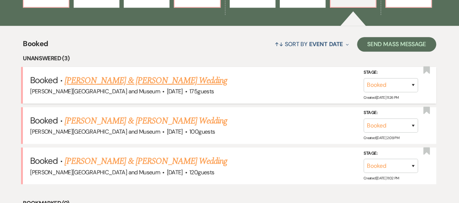
click at [160, 84] on link "[PERSON_NAME] & [PERSON_NAME] Wedding" at bounding box center [146, 80] width 163 height 13
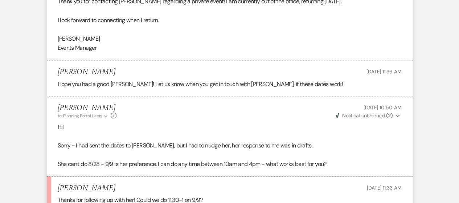
scroll to position [1689, 0]
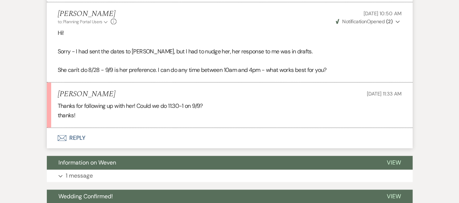
click at [81, 128] on button "Envelope Reply" at bounding box center [230, 138] width 366 height 20
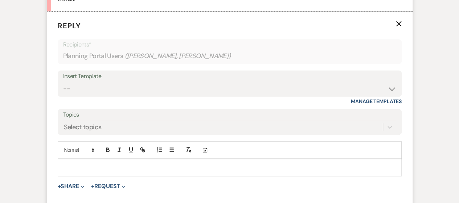
scroll to position [1811, 0]
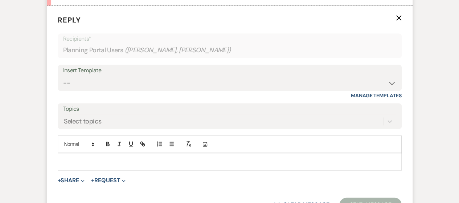
click at [109, 158] on p at bounding box center [230, 162] width 332 height 8
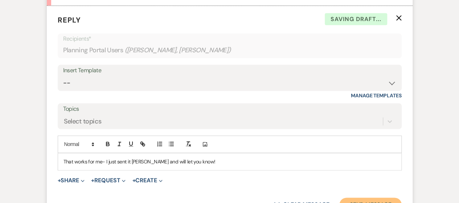
click at [376, 197] on button "Send Message" at bounding box center [370, 204] width 62 height 15
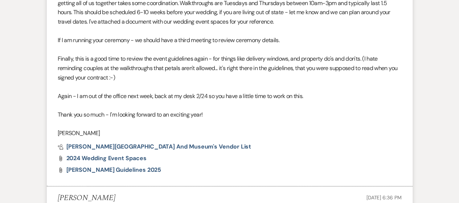
scroll to position [435, 0]
